Goal: Task Accomplishment & Management: Manage account settings

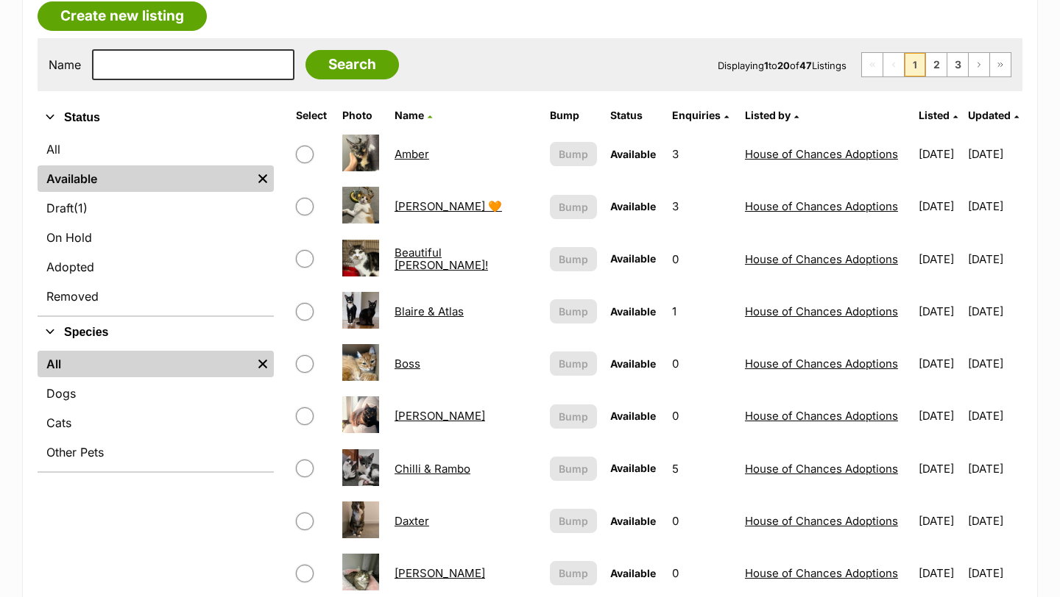
scroll to position [250, 0]
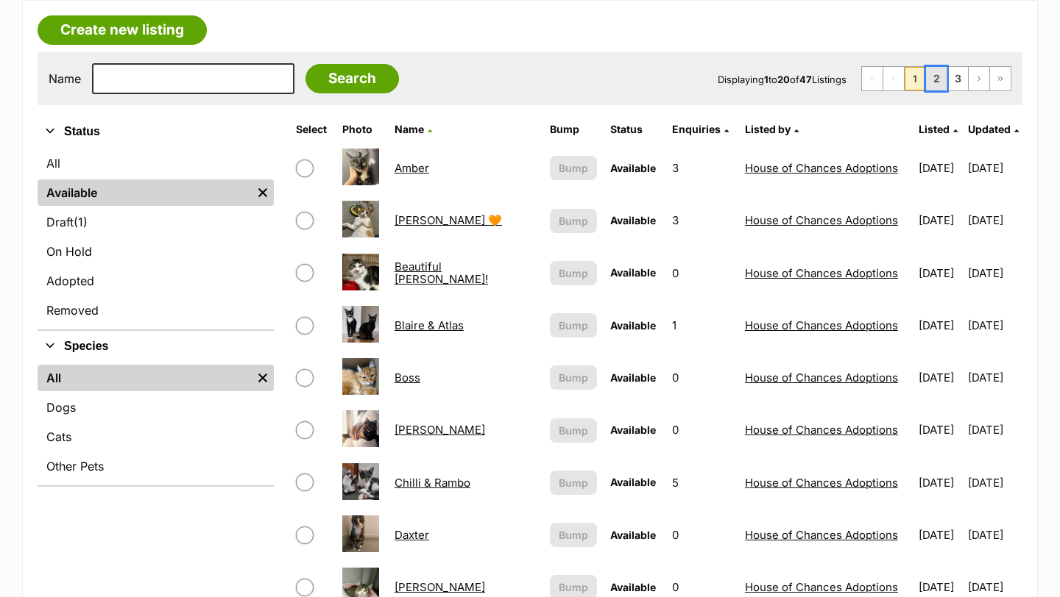
click at [937, 86] on link "2" at bounding box center [936, 79] width 21 height 24
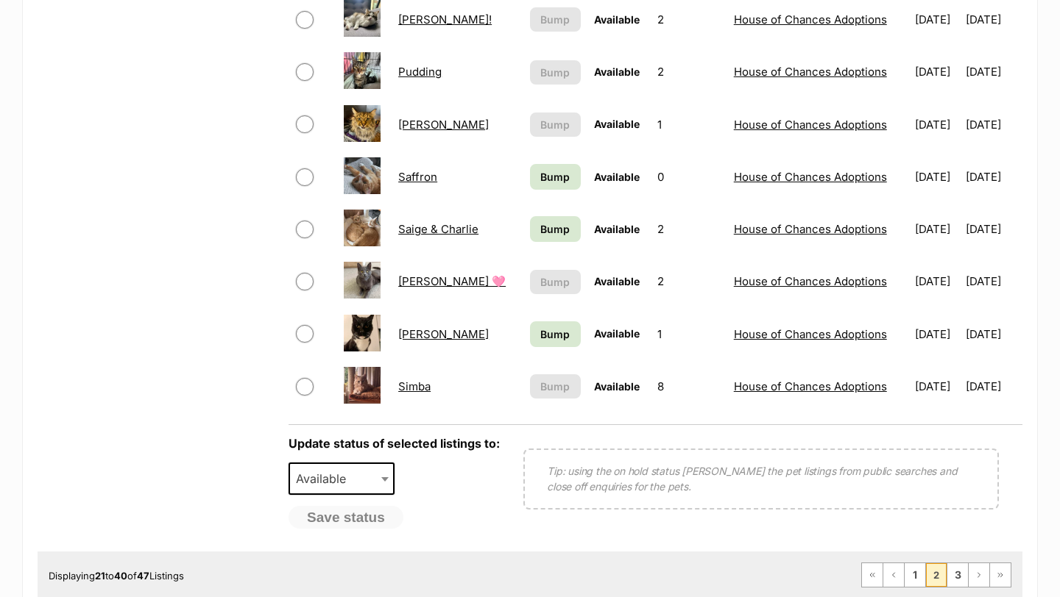
scroll to position [520, 0]
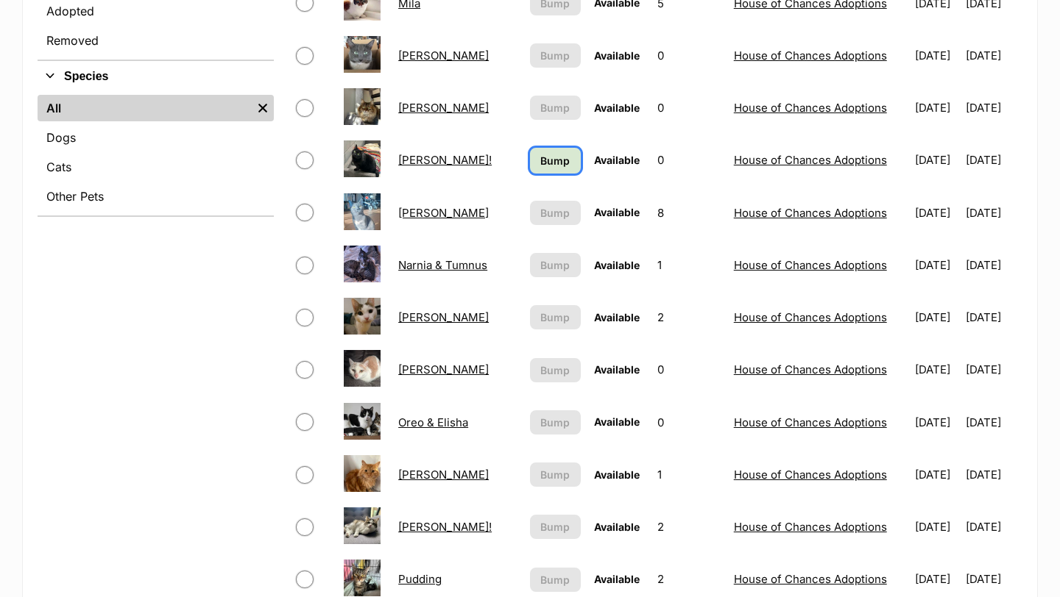
click at [540, 166] on span "Bump" at bounding box center [554, 160] width 29 height 15
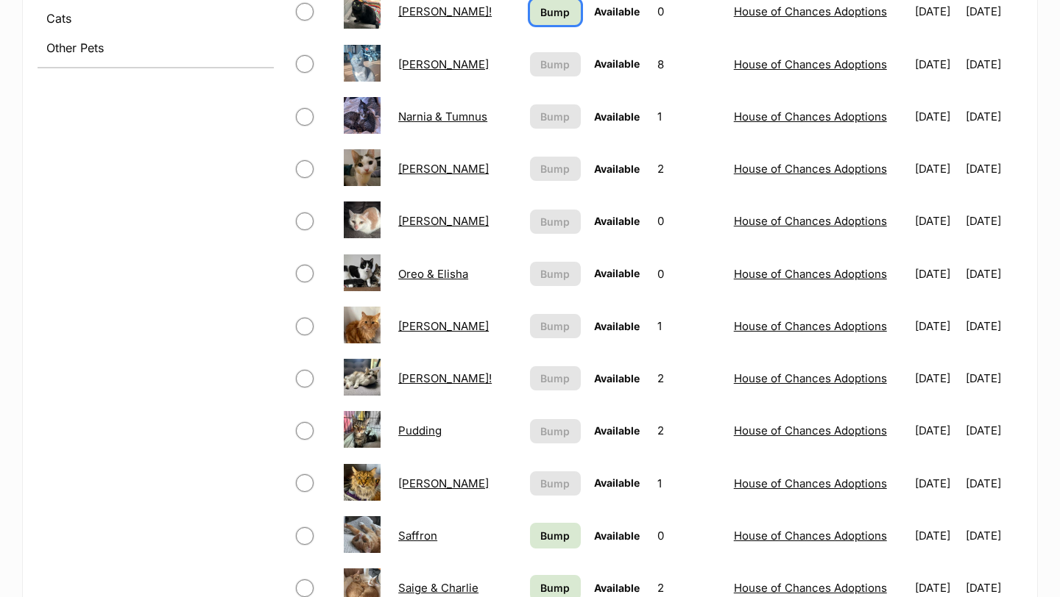
scroll to position [784, 0]
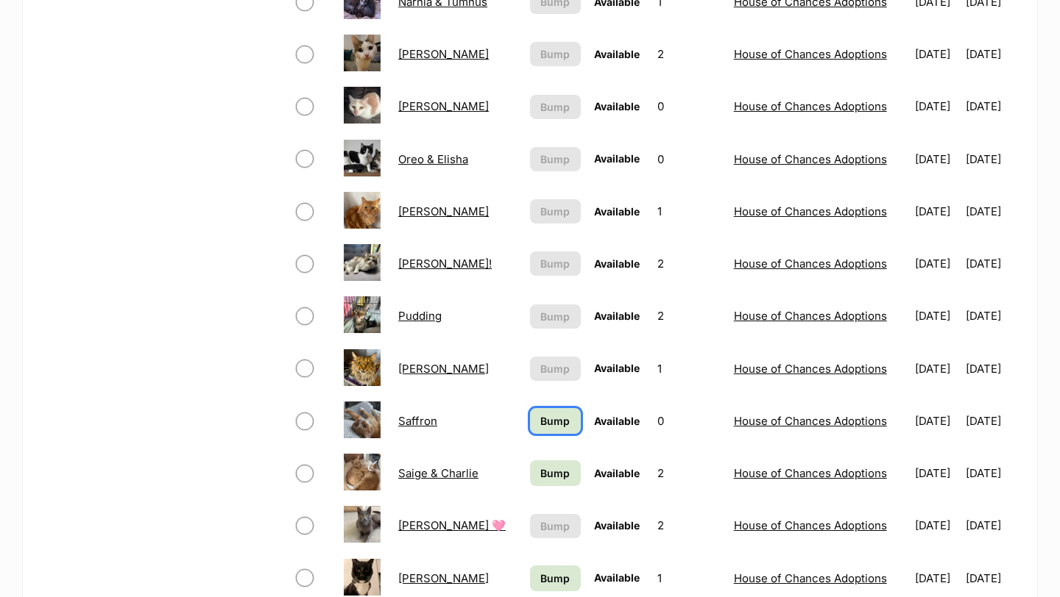
click at [540, 414] on span "Bump" at bounding box center [554, 421] width 29 height 15
click at [540, 469] on span "Bump" at bounding box center [554, 473] width 29 height 15
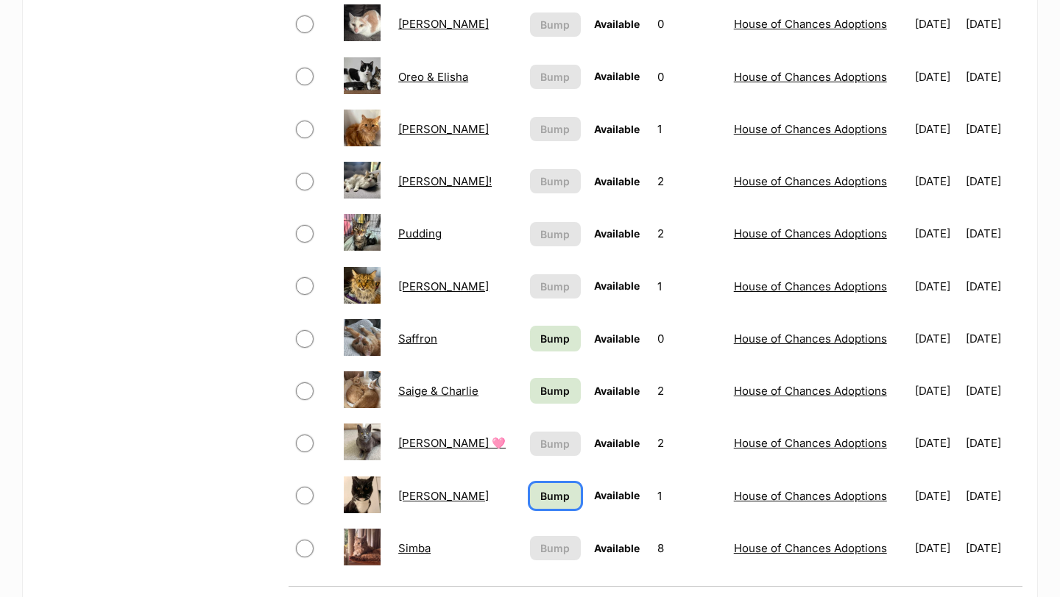
click at [540, 493] on span "Bump" at bounding box center [554, 496] width 29 height 15
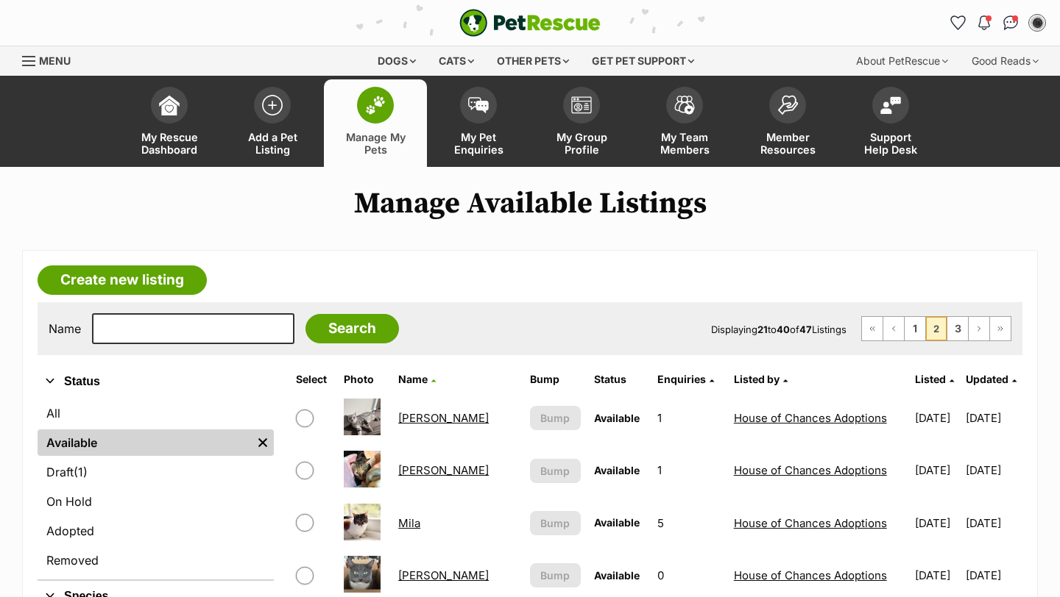
scroll to position [35, 0]
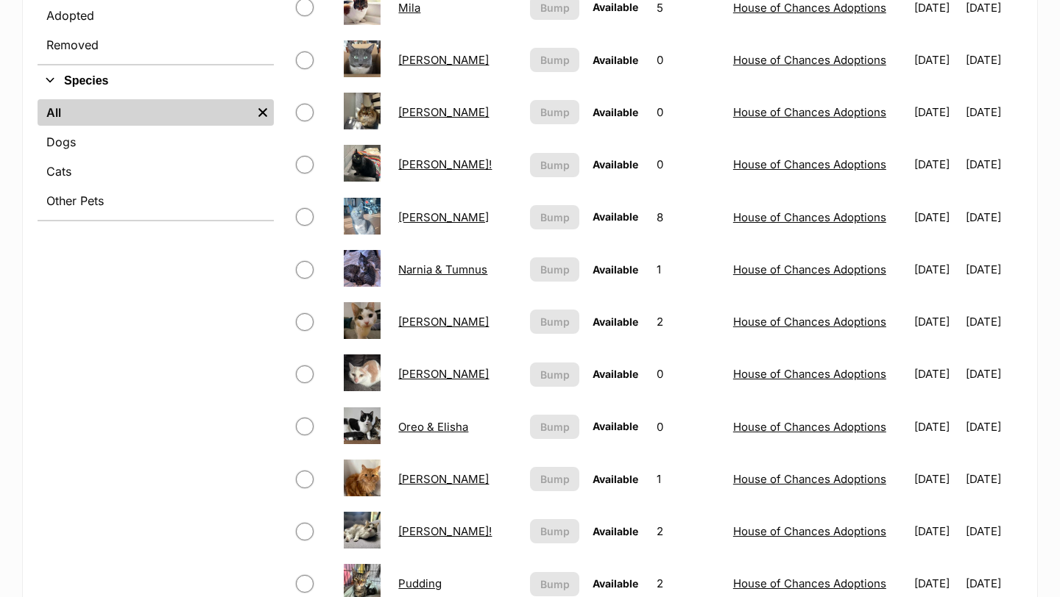
click at [434, 280] on td "Narnia & Tumnus" at bounding box center [457, 269] width 130 height 51
click at [433, 273] on link "Narnia & Tumnus" at bounding box center [442, 270] width 89 height 14
